Goal: Find contact information: Find contact information

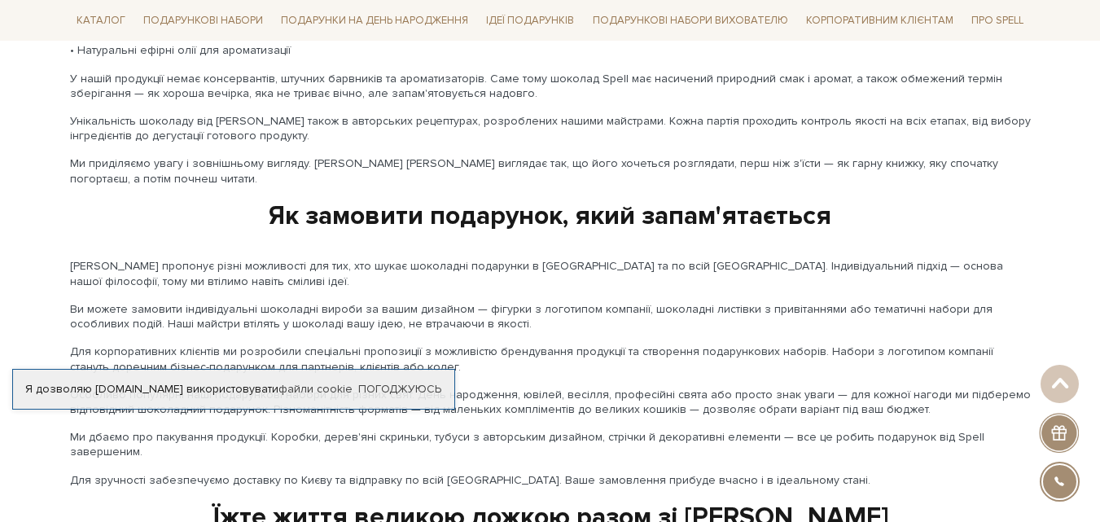
scroll to position [2811, 0]
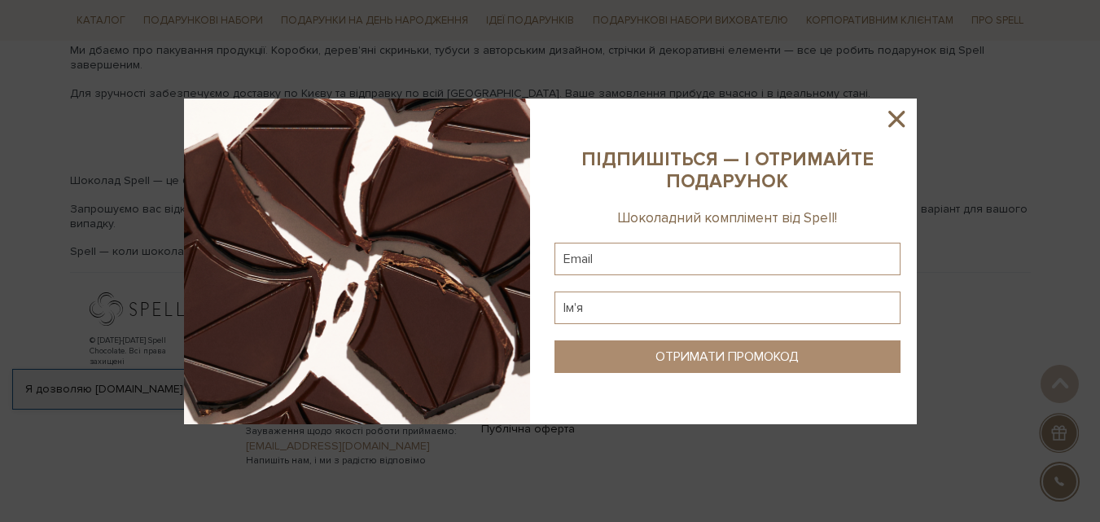
click at [898, 114] on icon at bounding box center [897, 119] width 28 height 28
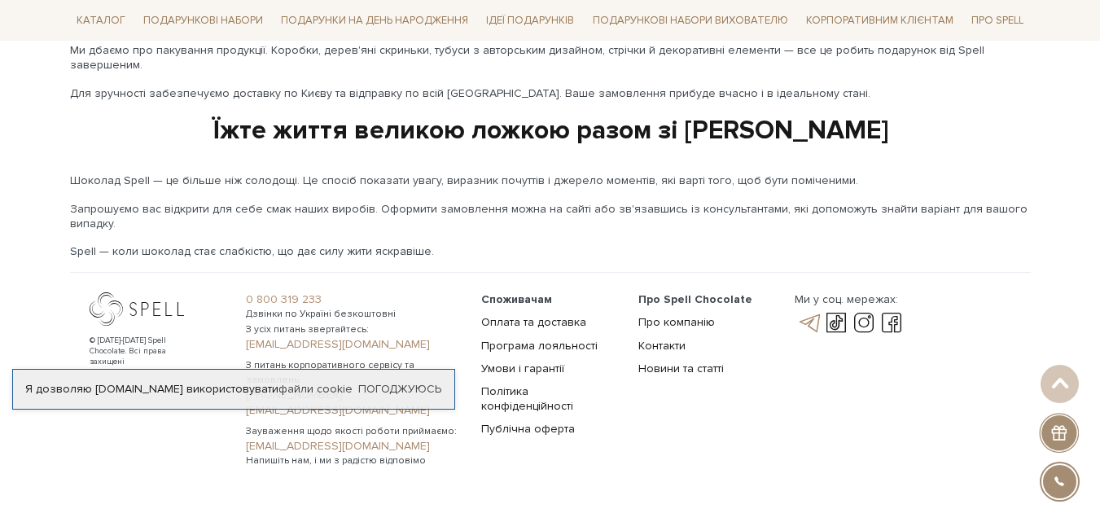
click at [809, 314] on link at bounding box center [809, 324] width 28 height 20
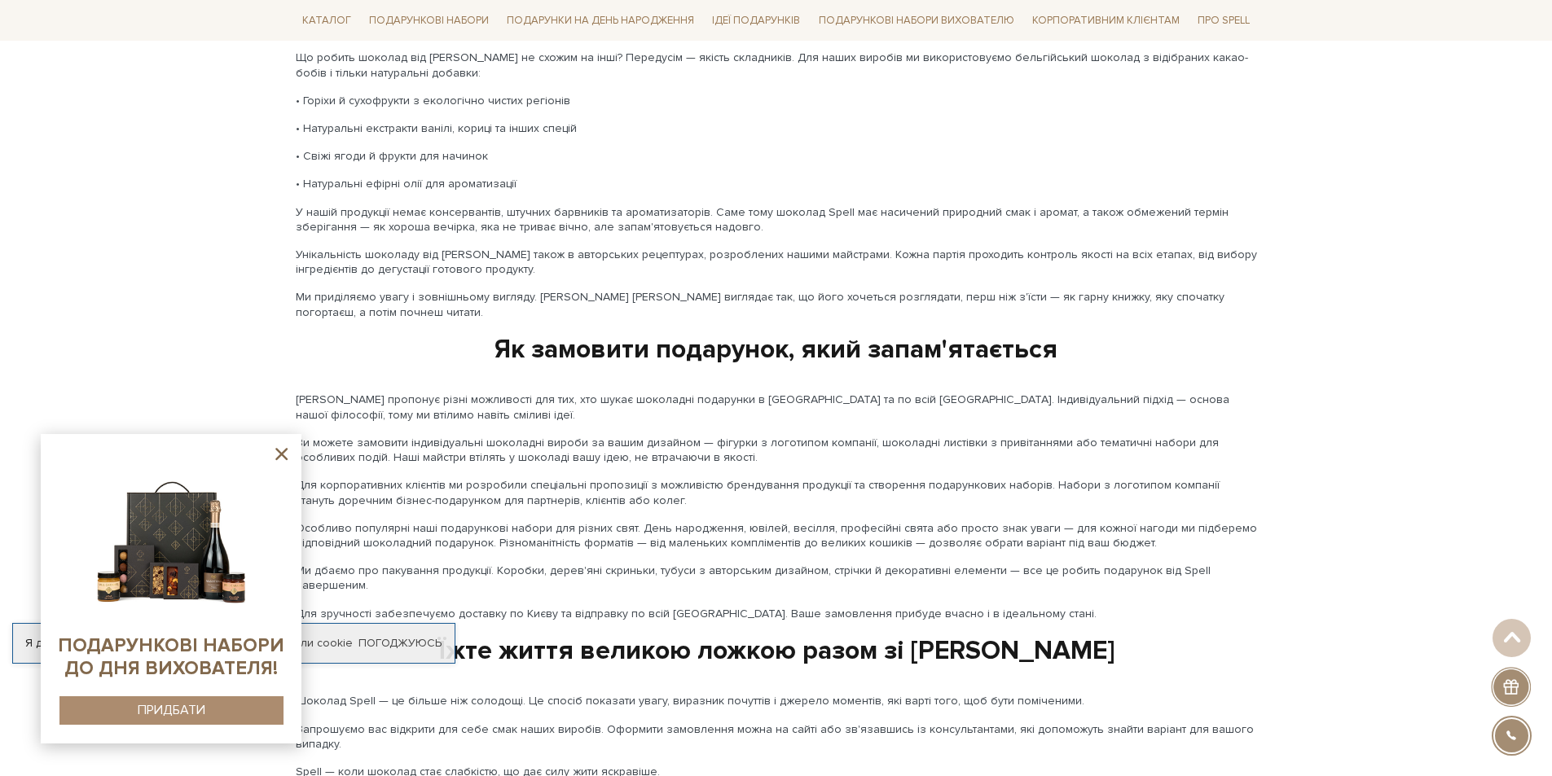
scroll to position [2557, 0]
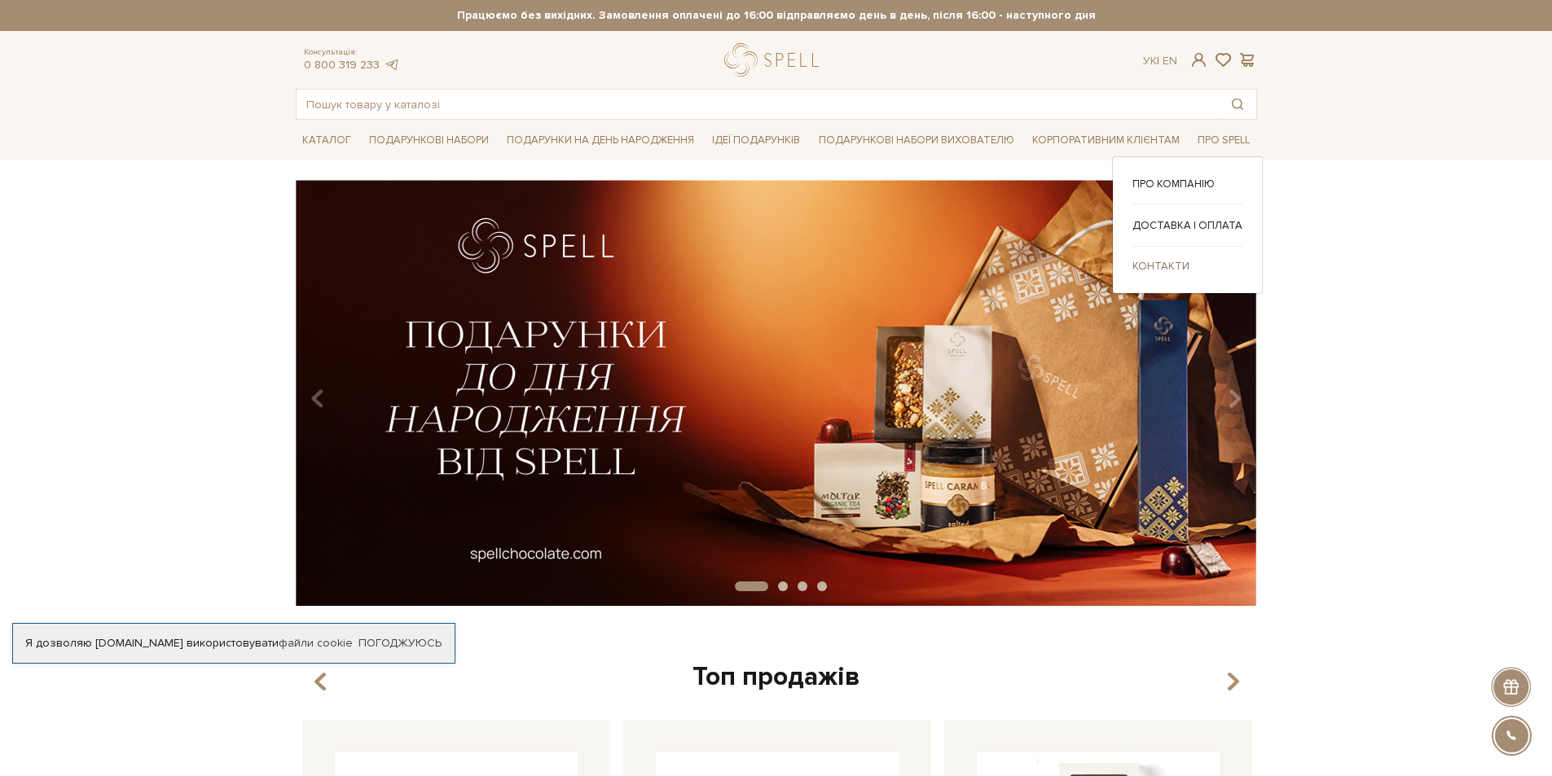
click at [1160, 268] on link "Контакти" at bounding box center [1187, 266] width 110 height 15
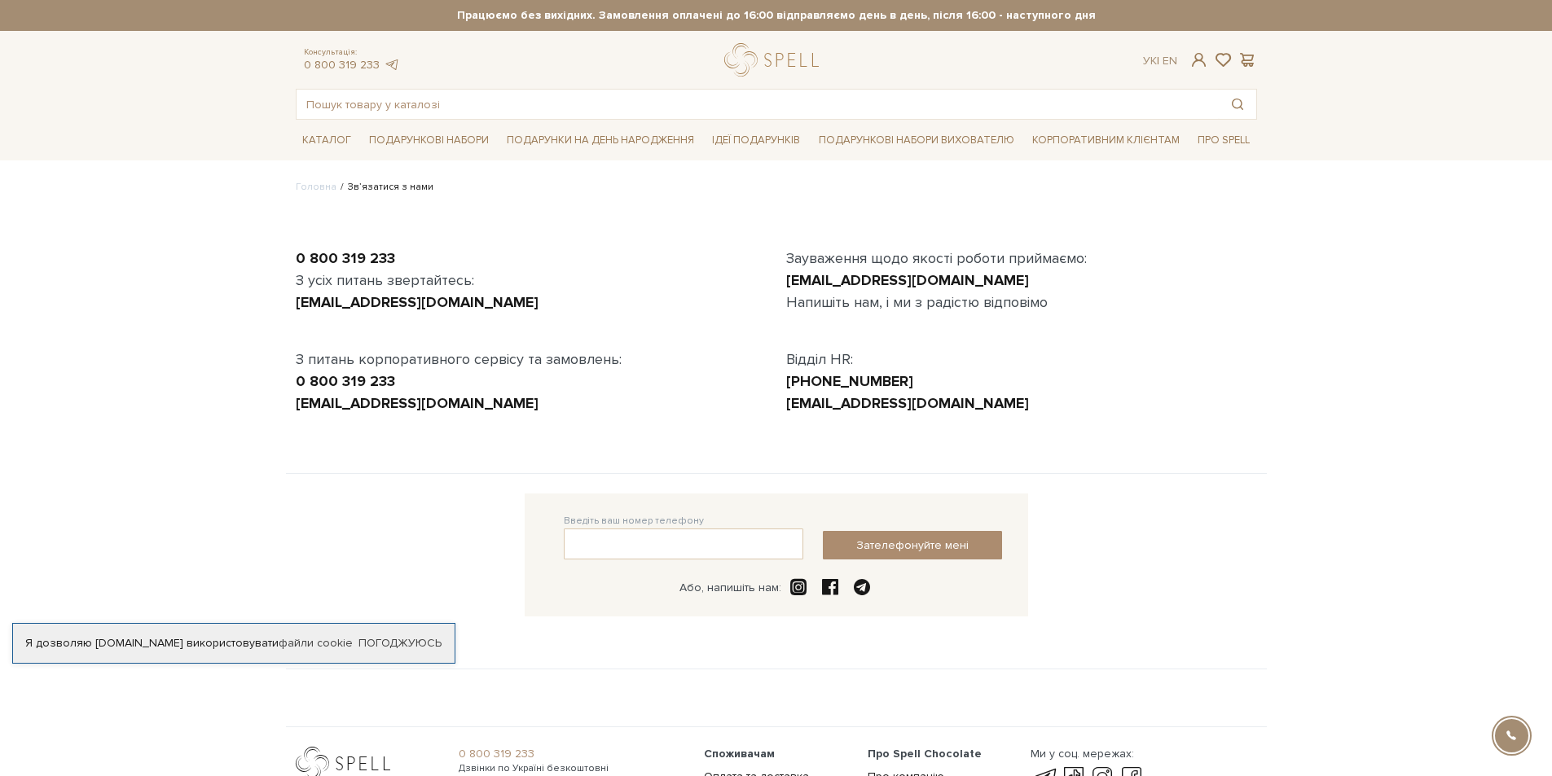
click at [862, 587] on span at bounding box center [861, 588] width 23 height 20
